Goal: Task Accomplishment & Management: Use online tool/utility

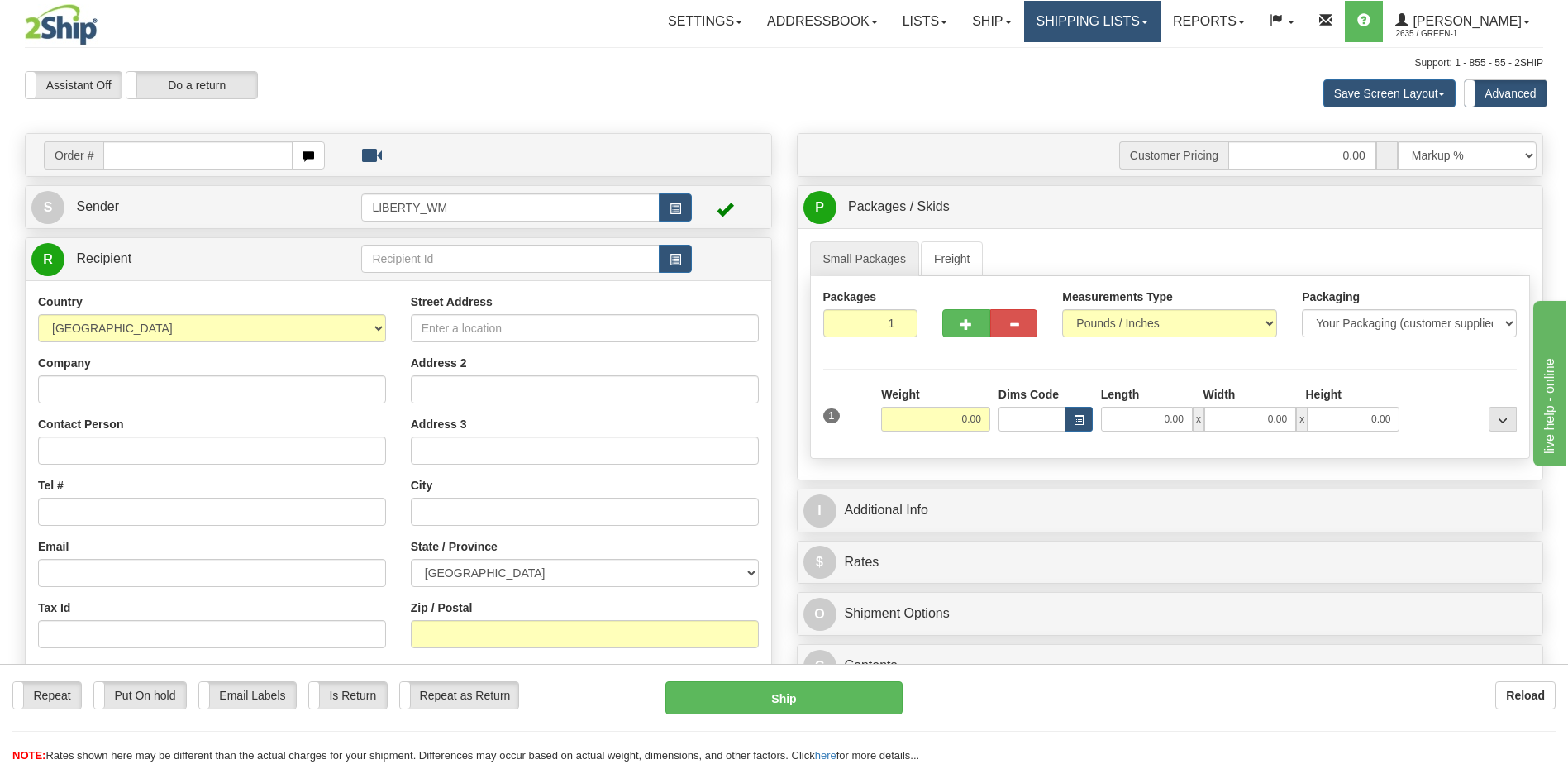
click at [1052, 23] on link "Shipping lists" at bounding box center [1092, 22] width 136 height 42
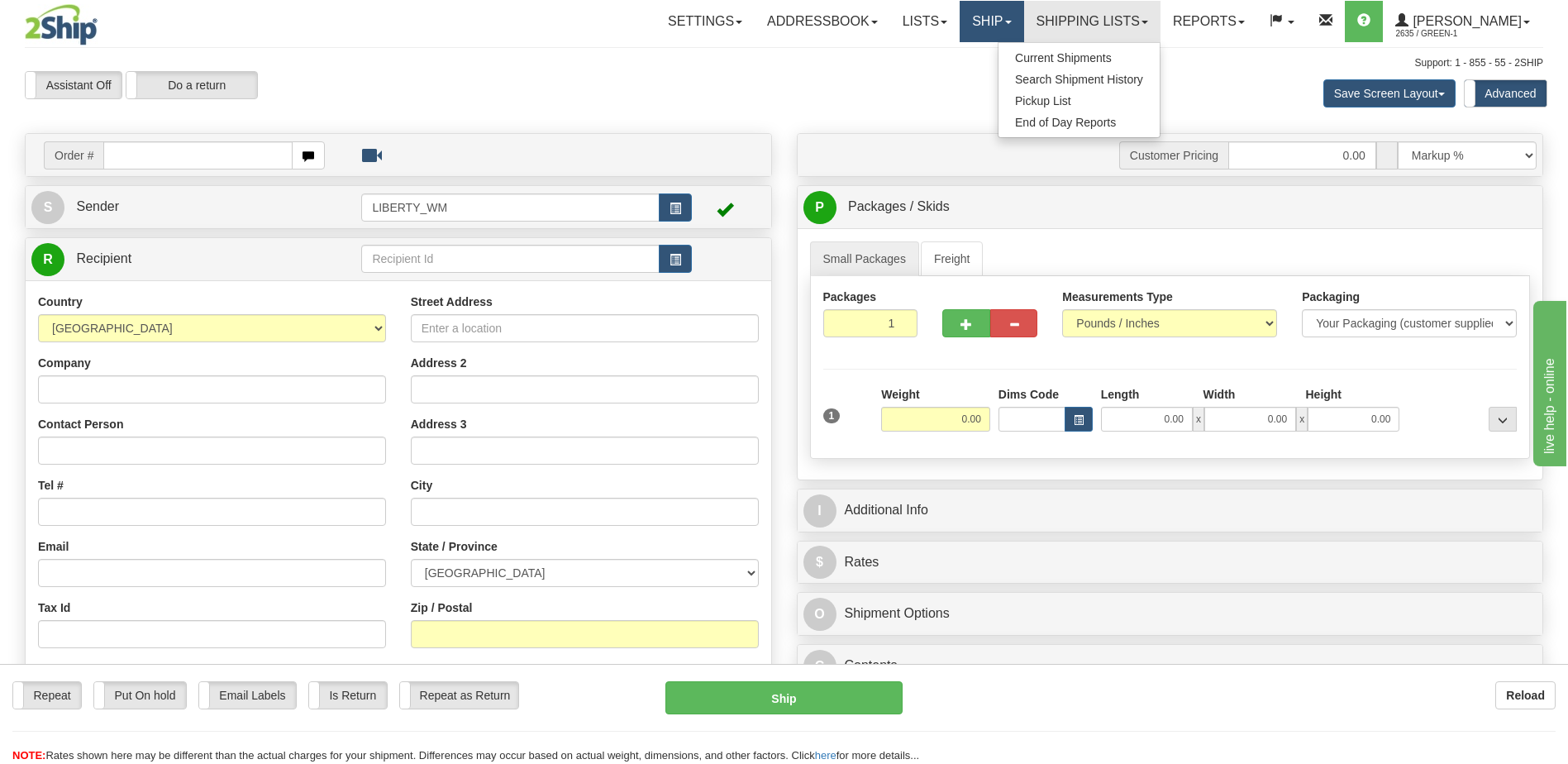
click at [999, 18] on link "Ship" at bounding box center [990, 22] width 63 height 42
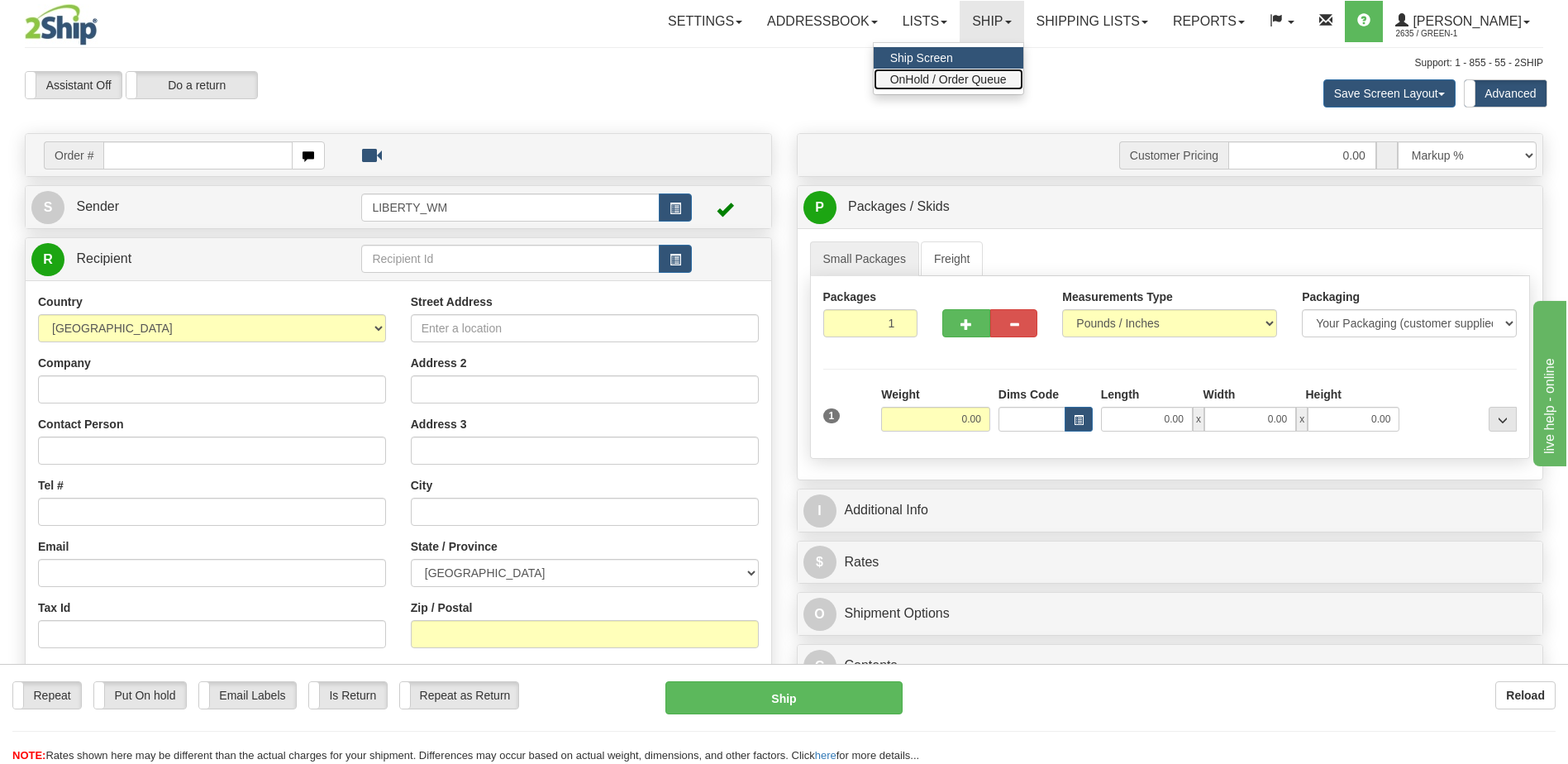
click at [950, 79] on span "OnHold / Order Queue" at bounding box center [948, 79] width 116 height 13
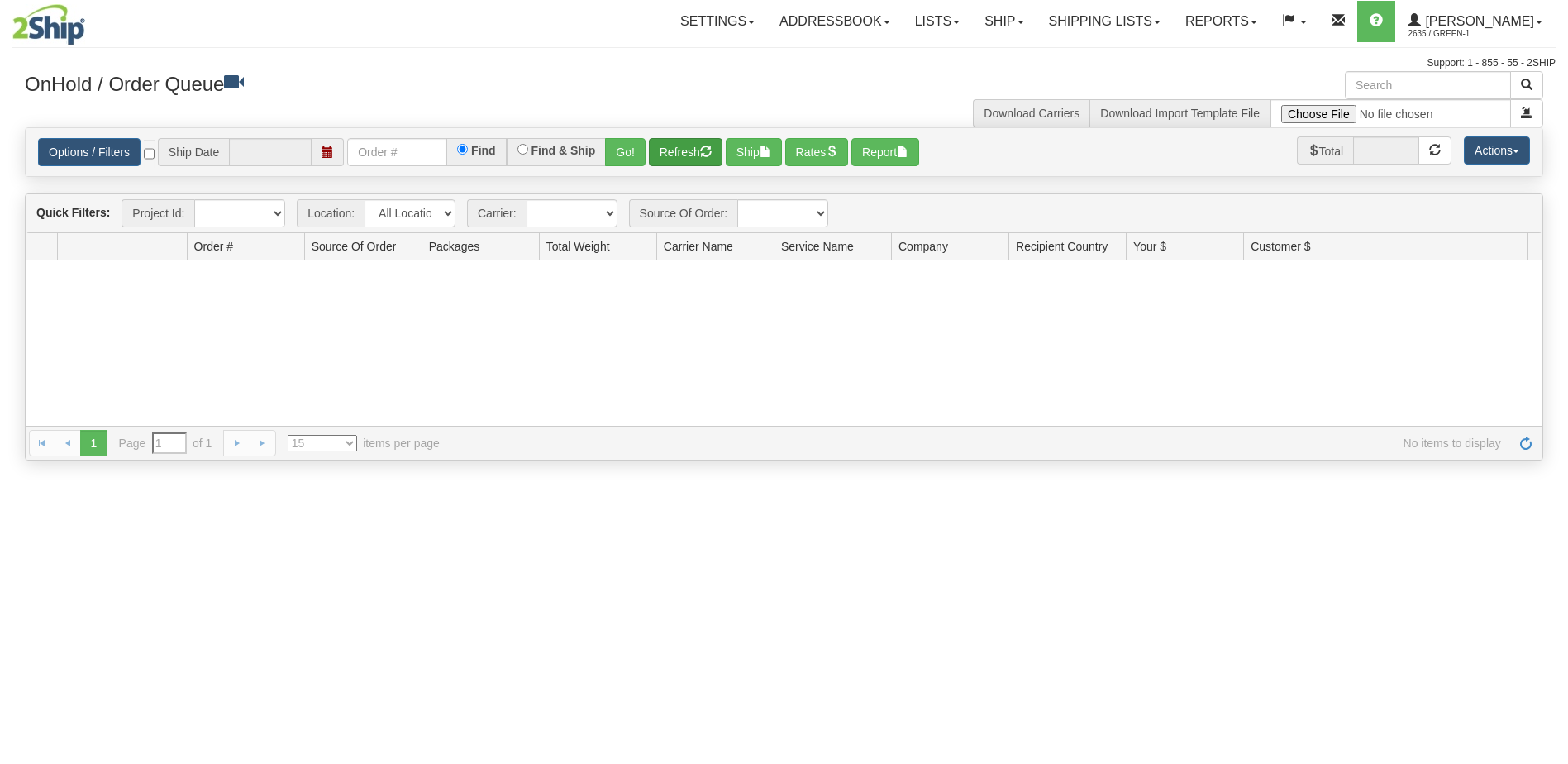
type input "[DATE]"
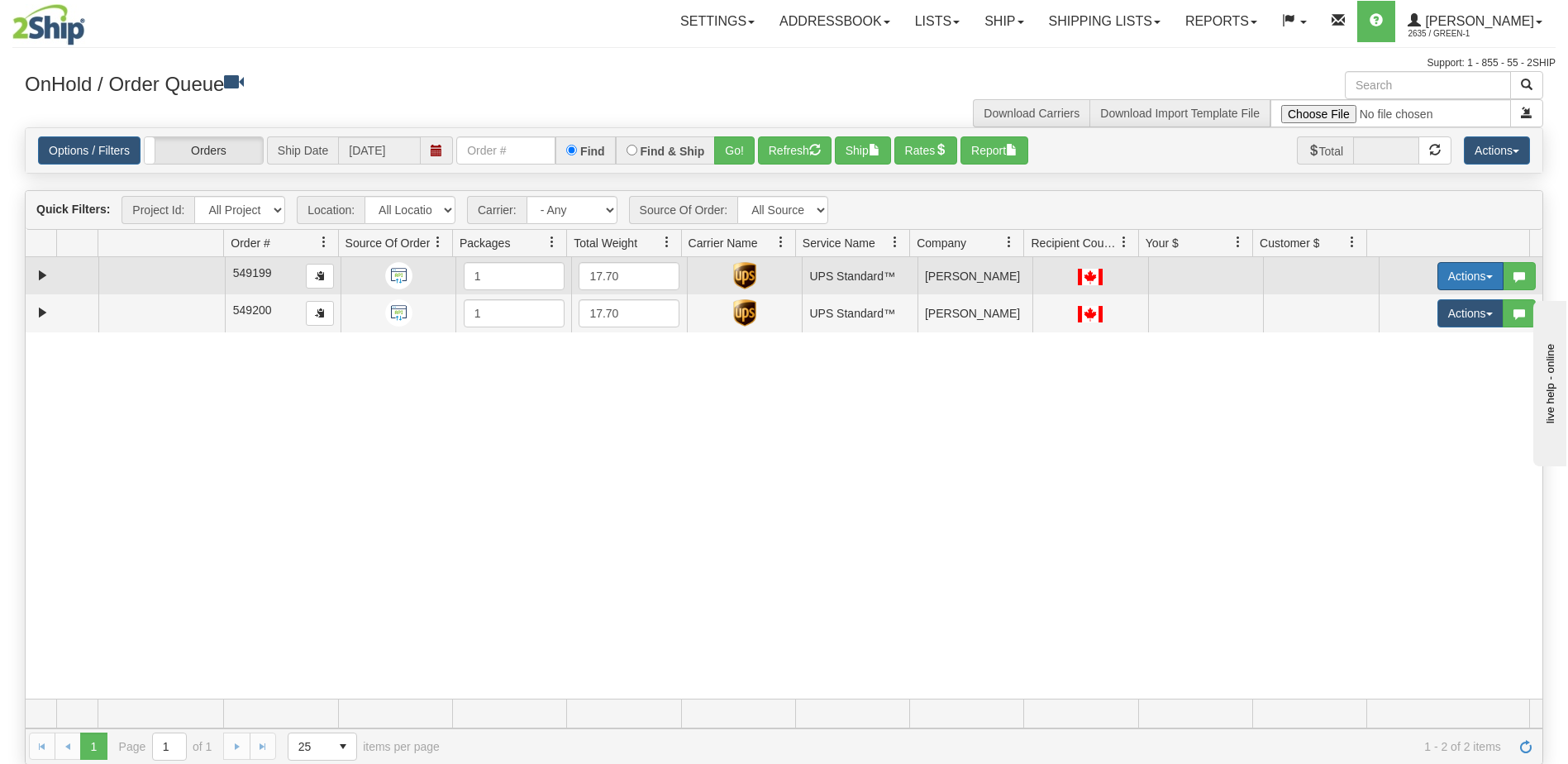
click at [1460, 280] on button "Actions" at bounding box center [1470, 277] width 66 height 28
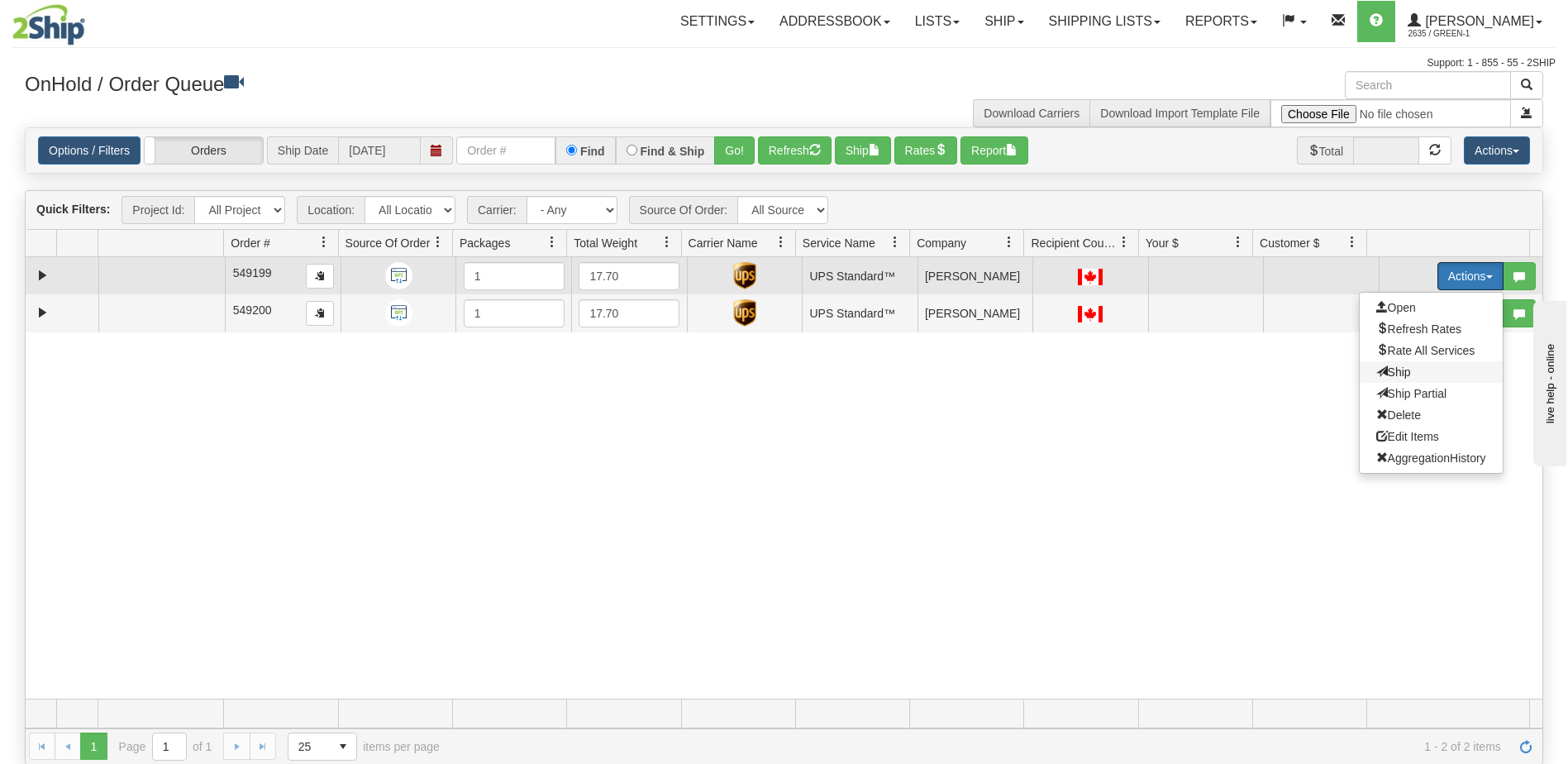
click at [1383, 366] on span "Ship" at bounding box center [1393, 372] width 35 height 13
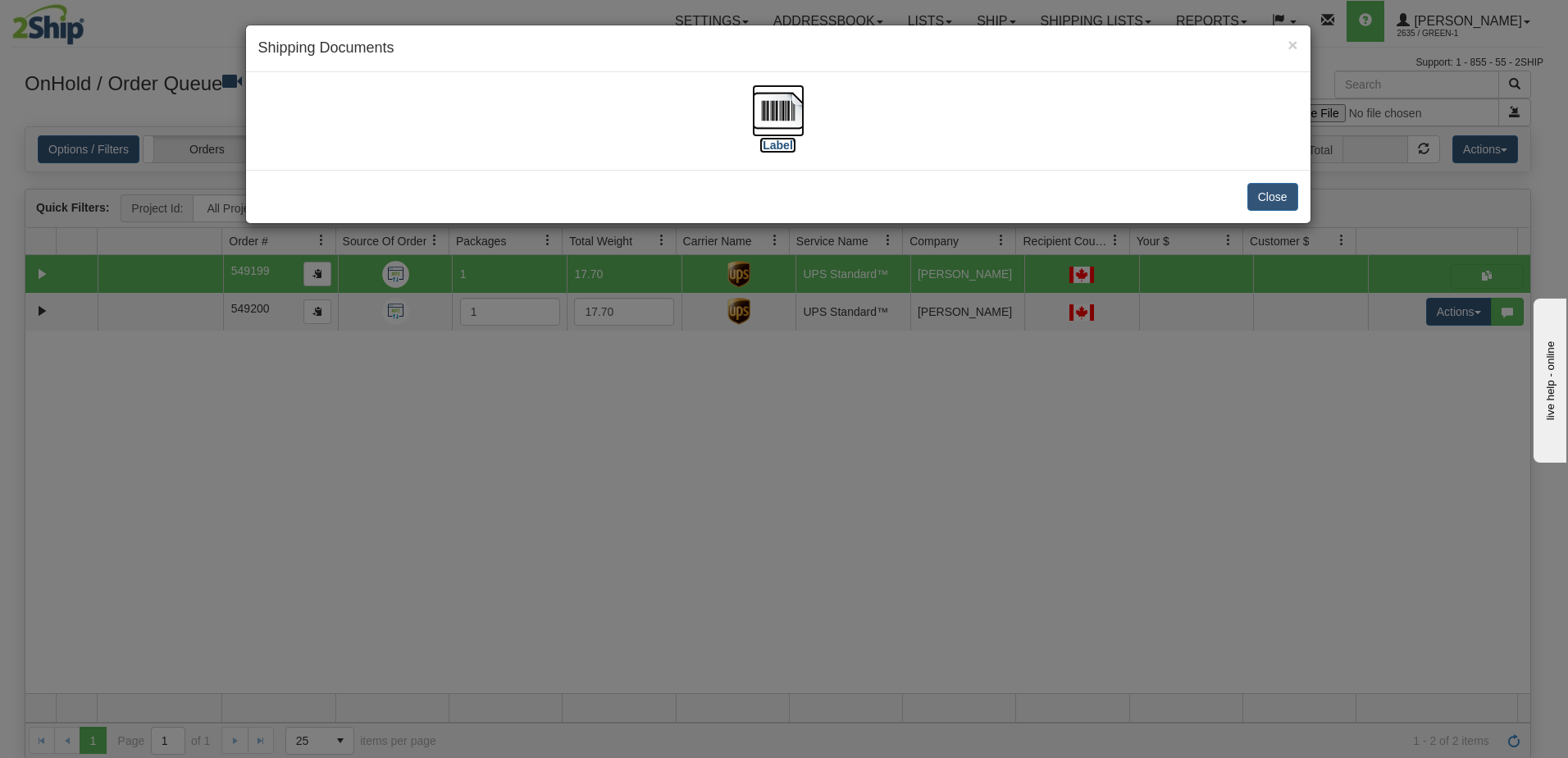
click at [782, 150] on label "[Label]" at bounding box center [778, 145] width 37 height 17
click at [1280, 208] on button "Close" at bounding box center [1273, 197] width 51 height 28
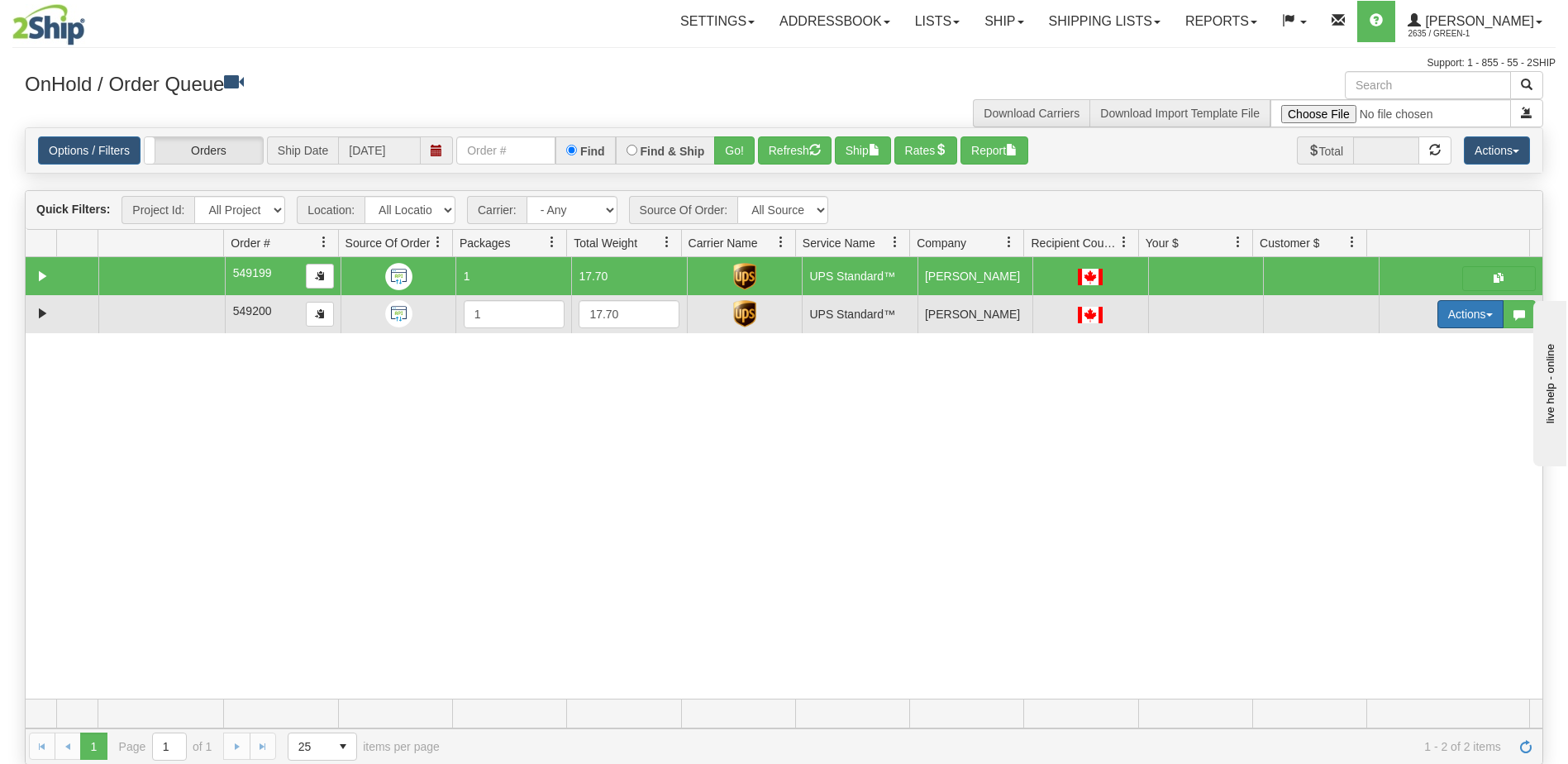
click at [1451, 322] on button "Actions" at bounding box center [1470, 314] width 66 height 28
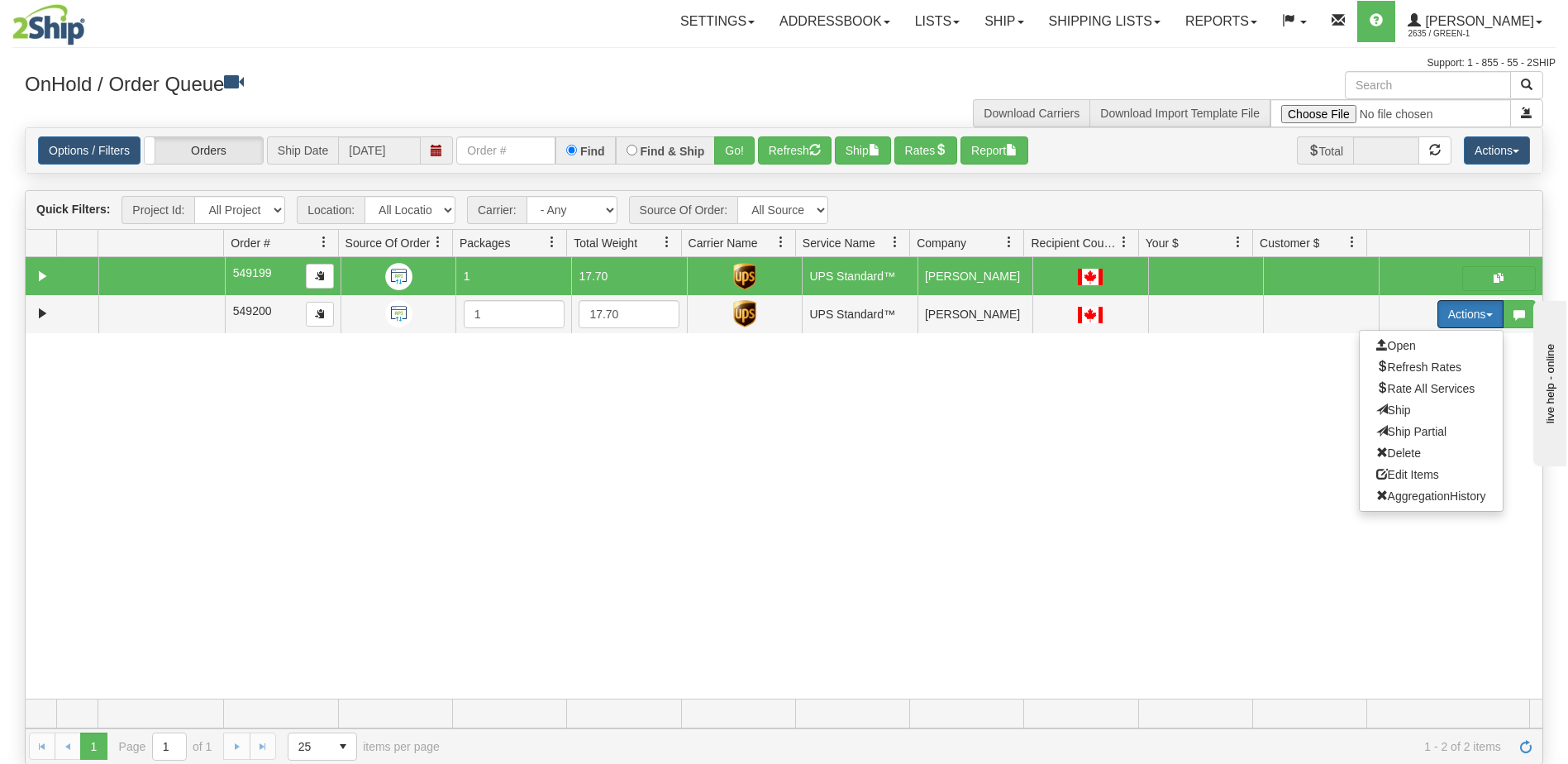
click at [1385, 409] on span "Ship" at bounding box center [1393, 410] width 35 height 13
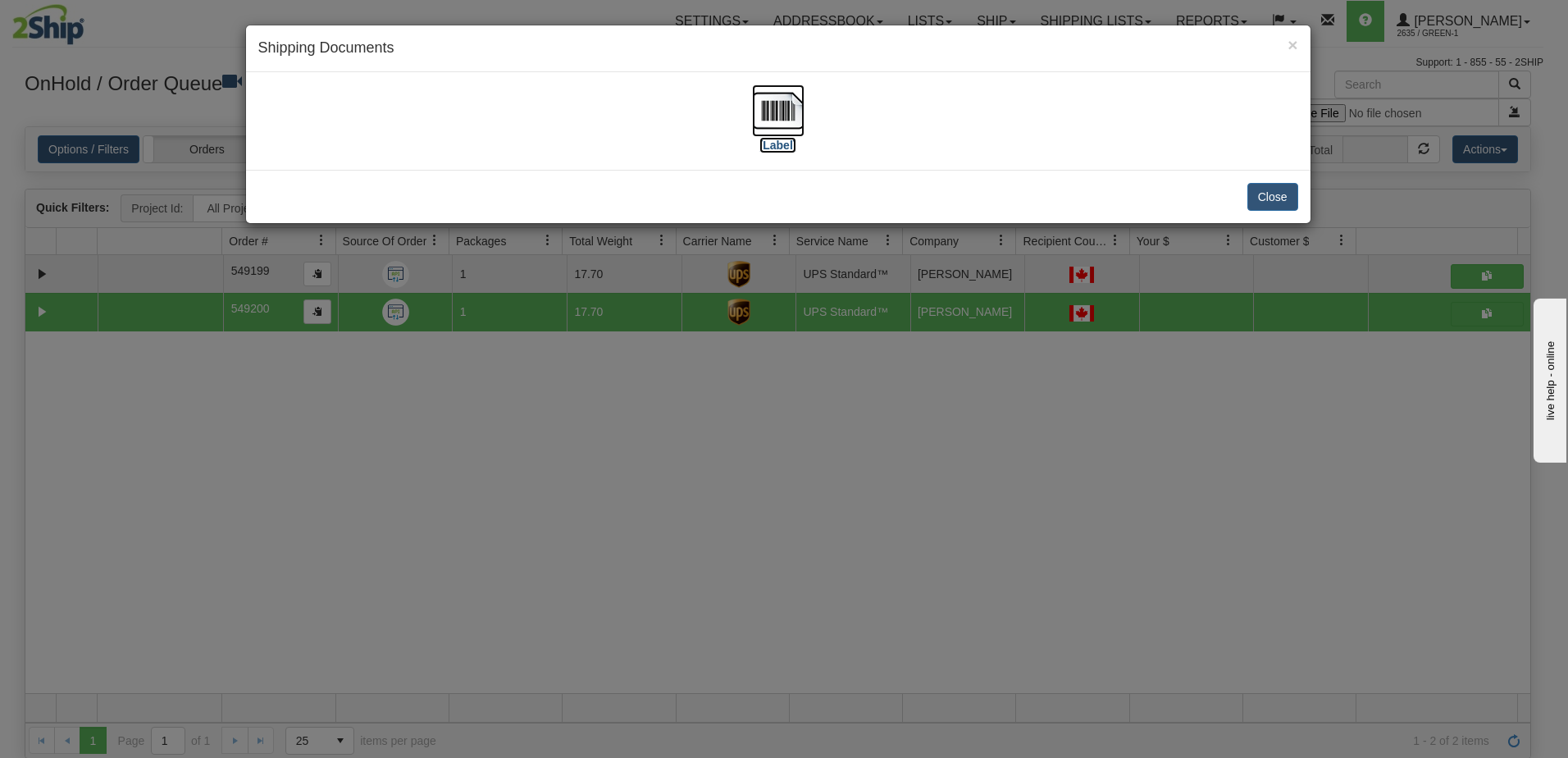
click at [774, 143] on label "[Label]" at bounding box center [778, 145] width 37 height 17
click at [1276, 194] on button "Close" at bounding box center [1273, 197] width 51 height 28
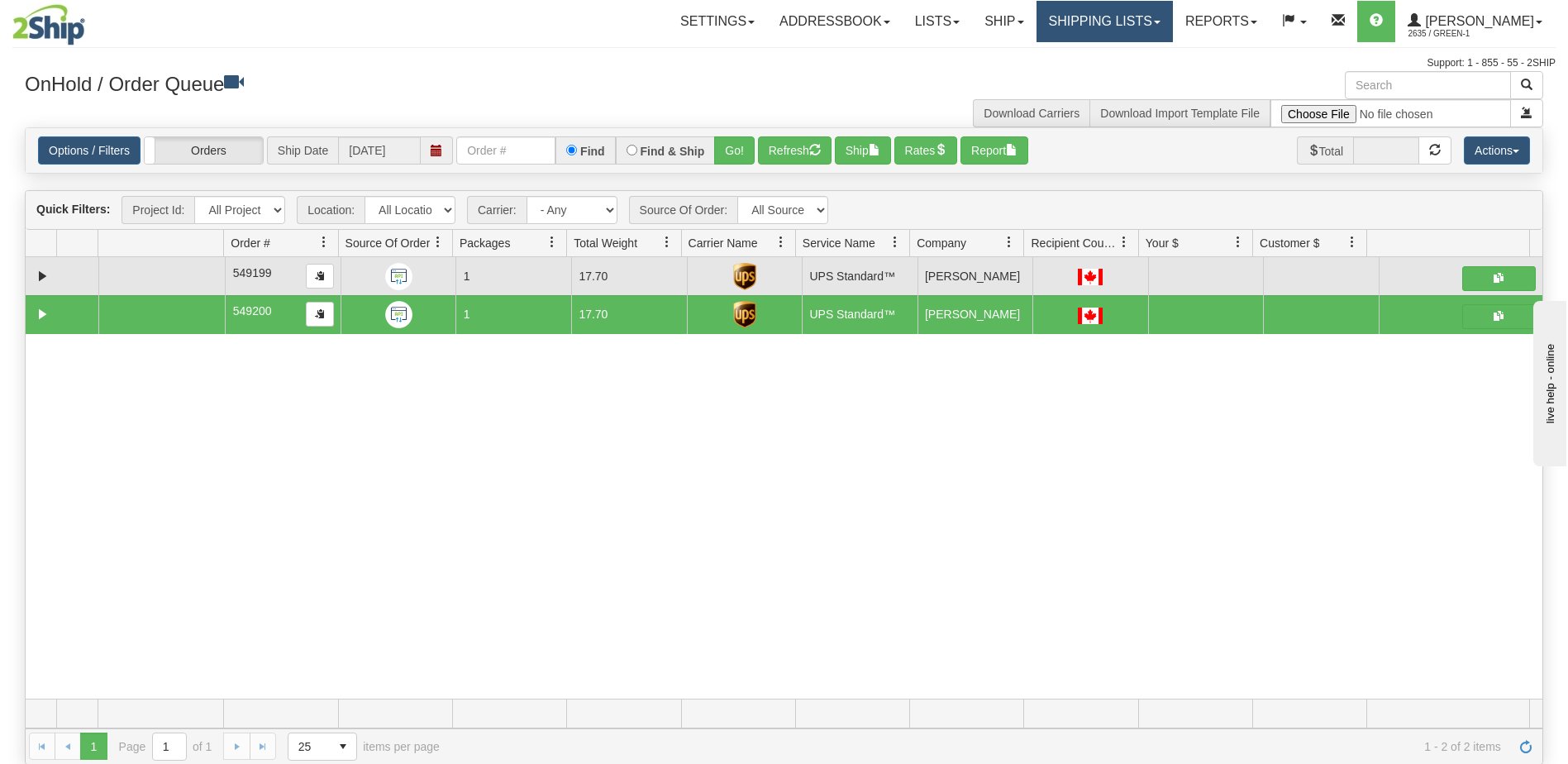
click at [1119, 28] on link "Shipping lists" at bounding box center [1104, 22] width 136 height 42
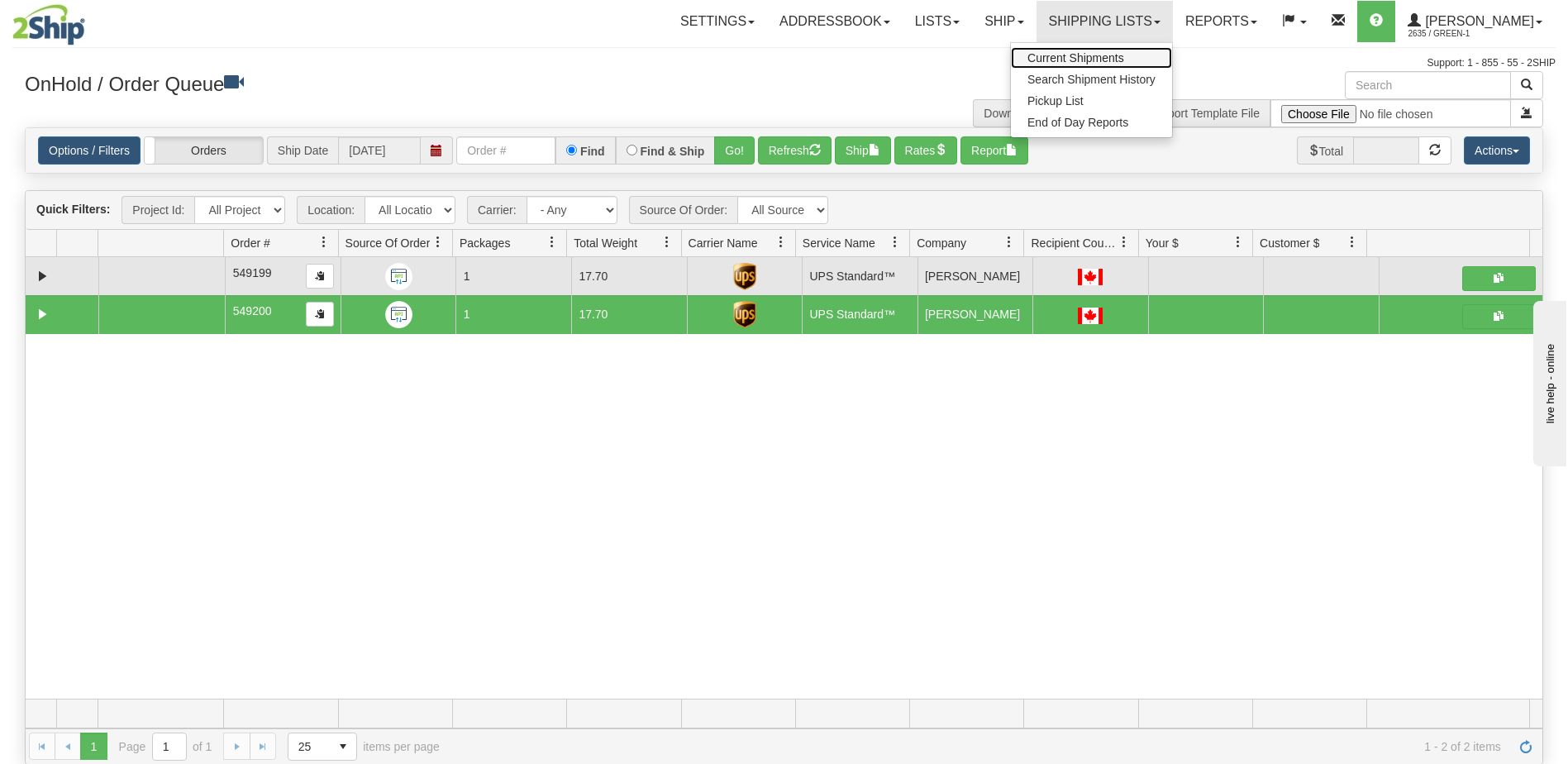
click at [1118, 59] on span "Current Shipments" at bounding box center [1075, 58] width 96 height 13
